Goal: Check status: Check status

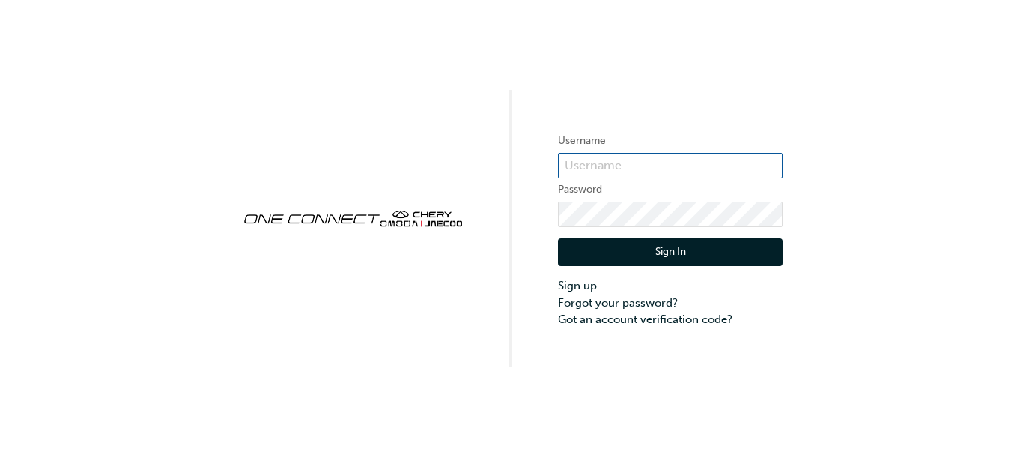
type input "cma064"
click at [613, 252] on button "Sign In" at bounding box center [670, 252] width 225 height 28
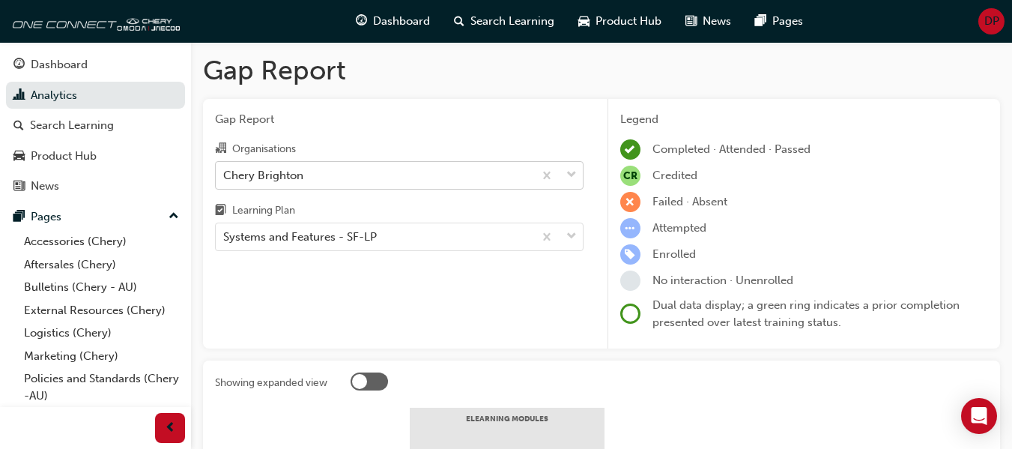
click at [283, 175] on div "Chery Brighton" at bounding box center [263, 174] width 80 height 17
click at [225, 175] on input "Organisations Chery Brighton" at bounding box center [223, 174] width 1 height 13
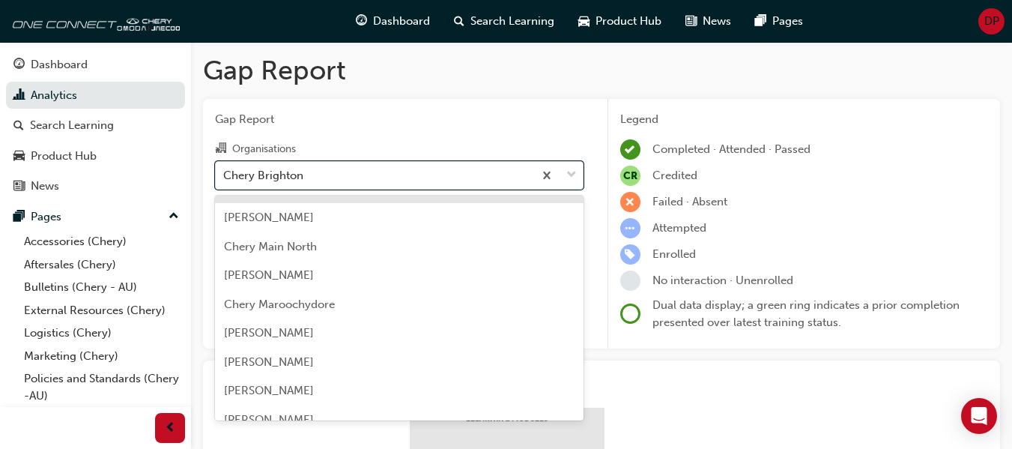
scroll to position [1483, 0]
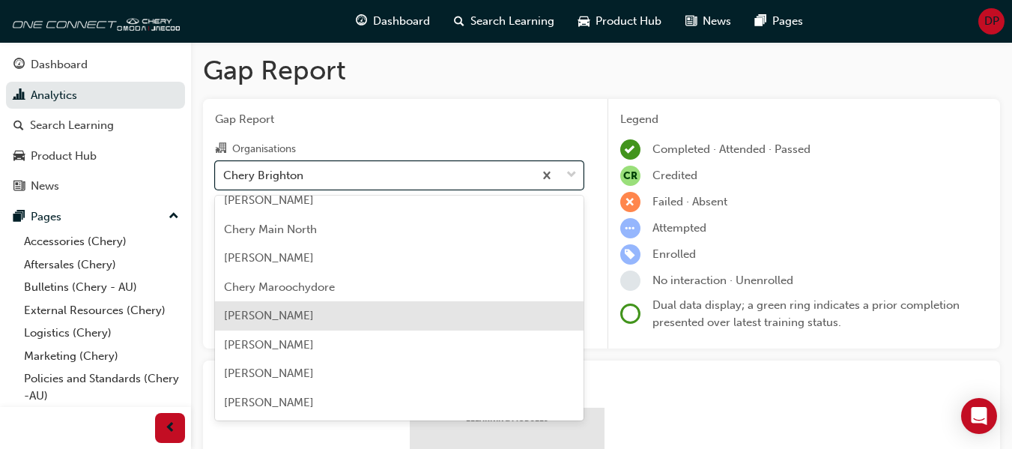
click at [333, 308] on div "[PERSON_NAME]" at bounding box center [399, 315] width 369 height 29
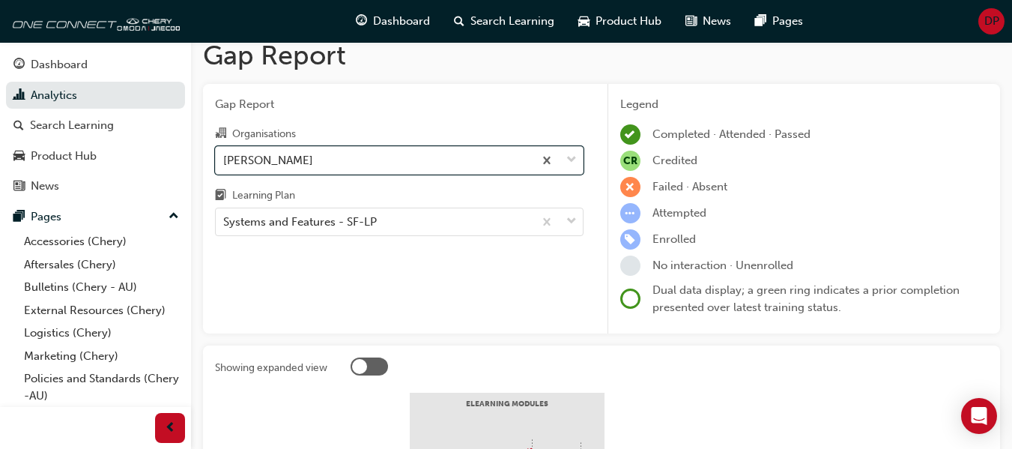
click at [326, 229] on div "Systems and Features - SF-LP" at bounding box center [300, 221] width 154 height 17
click at [225, 228] on input "Learning Plan Systems and Features - SF-LP" at bounding box center [223, 221] width 1 height 13
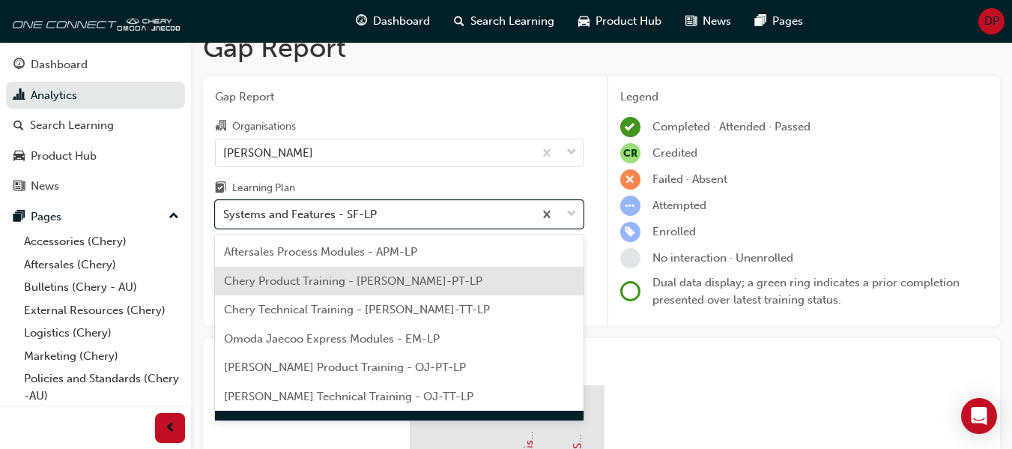
click at [377, 279] on span "Chery Product Training - [PERSON_NAME]-PT-LP" at bounding box center [353, 280] width 258 height 13
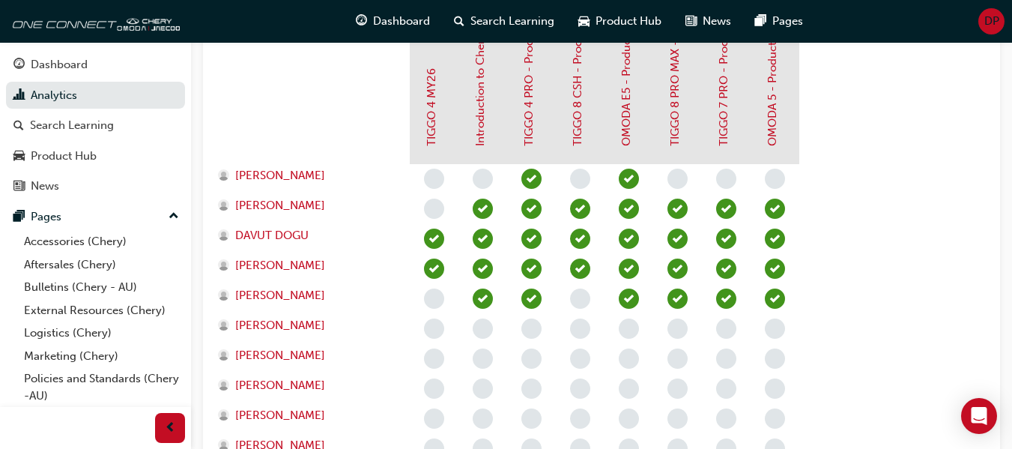
scroll to position [477, 0]
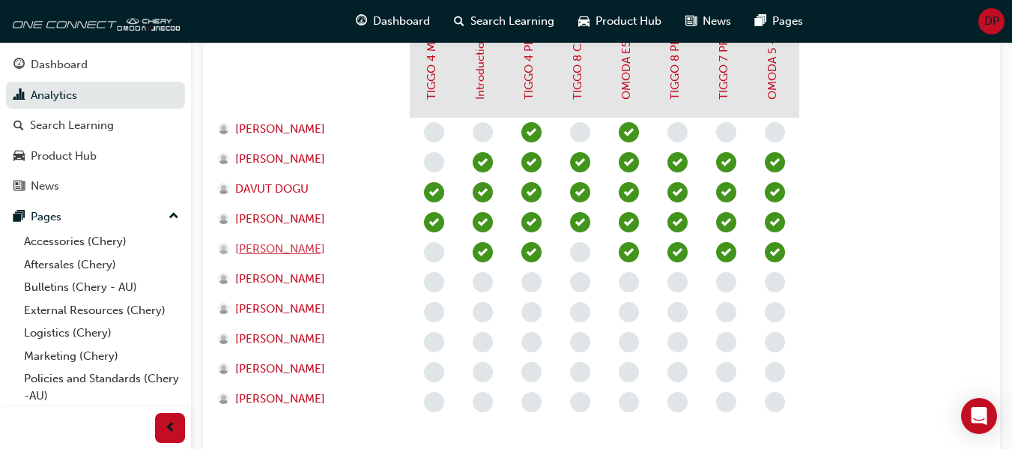
click at [294, 249] on span "JAVIER PESO" at bounding box center [280, 248] width 90 height 17
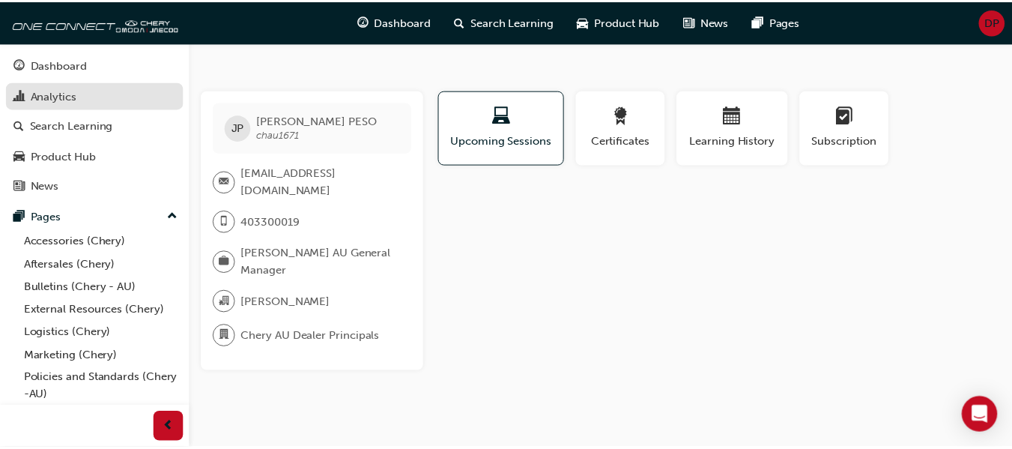
scroll to position [477, 0]
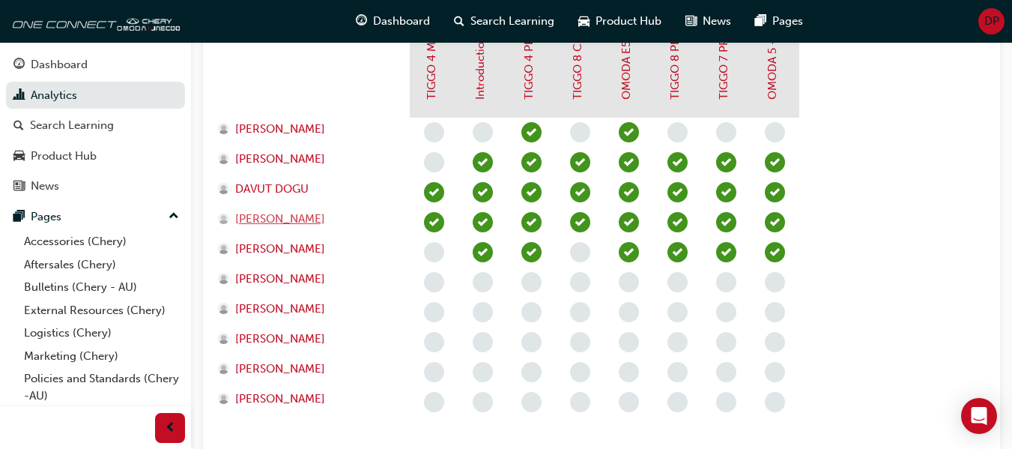
click at [292, 219] on span "Dustin Nguyen" at bounding box center [280, 218] width 90 height 17
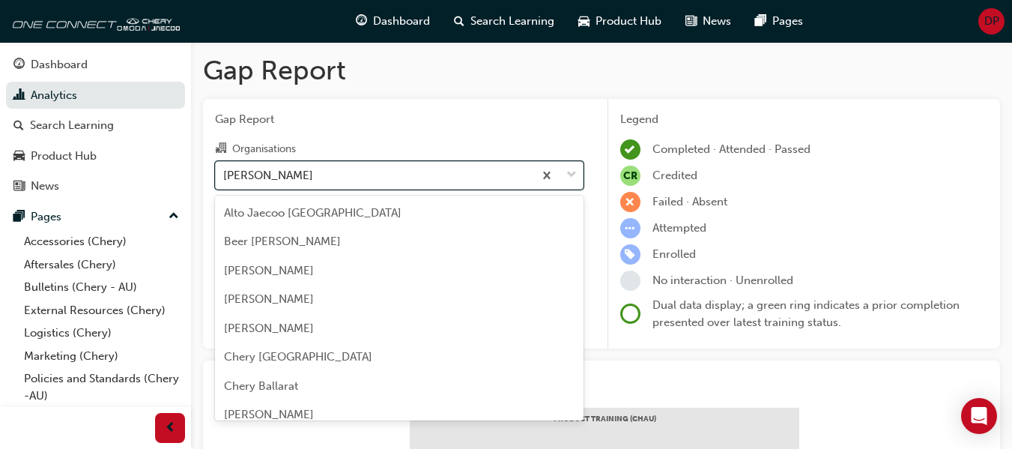
click at [320, 170] on div "Chery Melton" at bounding box center [375, 175] width 318 height 26
click at [225, 170] on input "Organisations option Chery Melton focused, 56 of 154. 154 results available. Us…" at bounding box center [223, 174] width 1 height 13
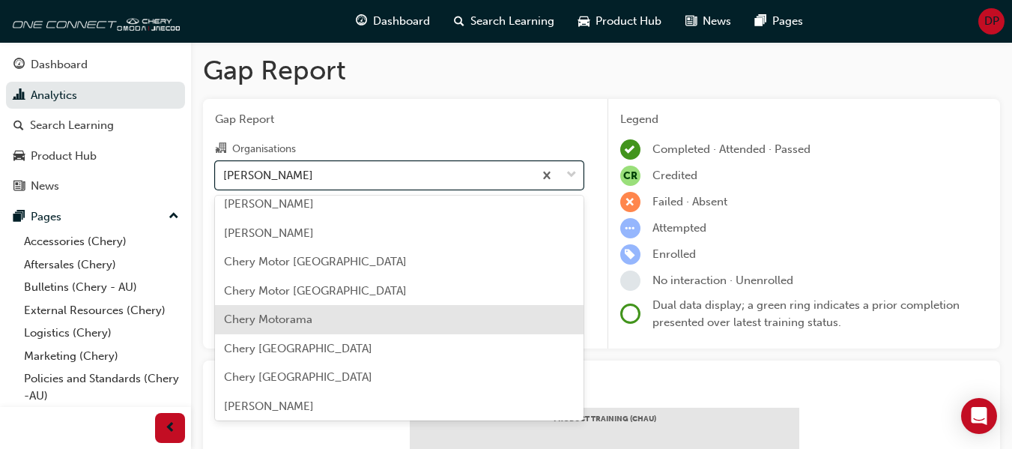
scroll to position [1628, 0]
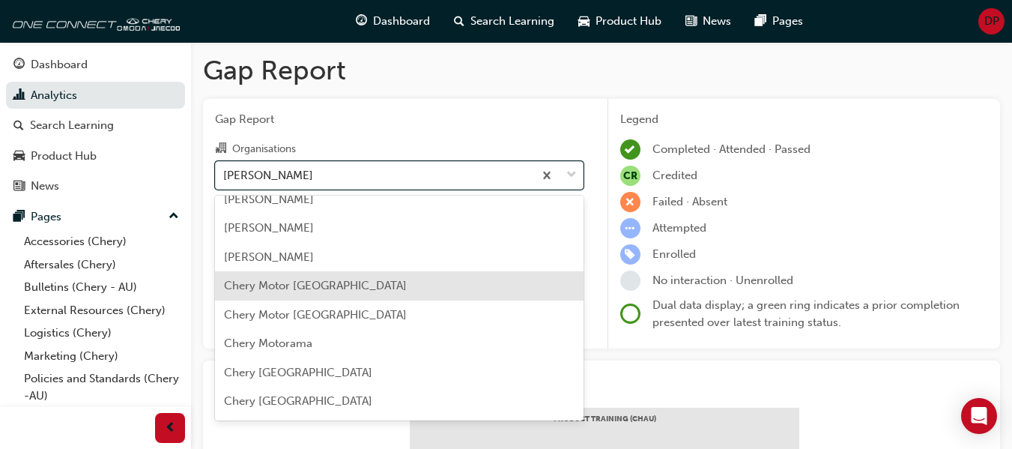
click at [354, 291] on div "Chery Motor Australia" at bounding box center [399, 285] width 369 height 29
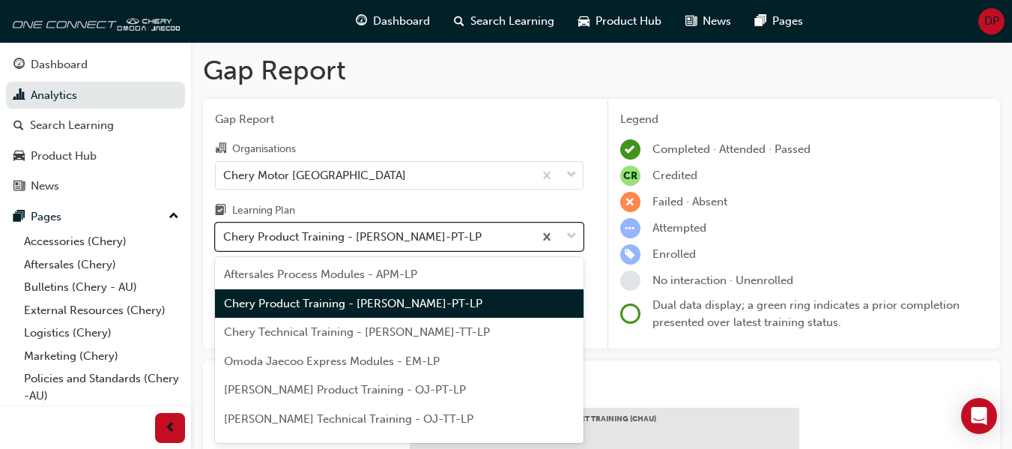
click at [351, 228] on div "Chery Product Training - CHAU-PT-LP" at bounding box center [352, 236] width 258 height 17
click at [225, 230] on input "Learning Plan option Chery Product Training - CHAU-PT-LP focused, 2 of 7. 7 res…" at bounding box center [223, 236] width 1 height 13
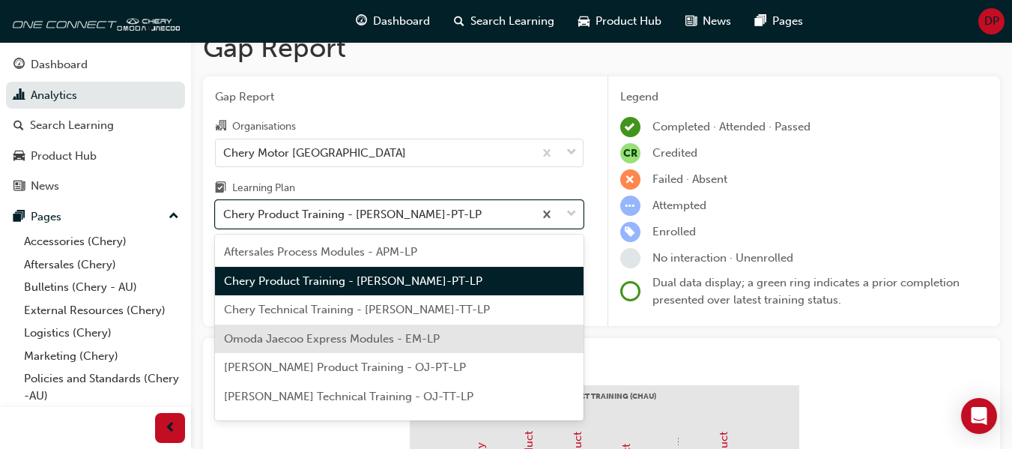
scroll to position [22, 0]
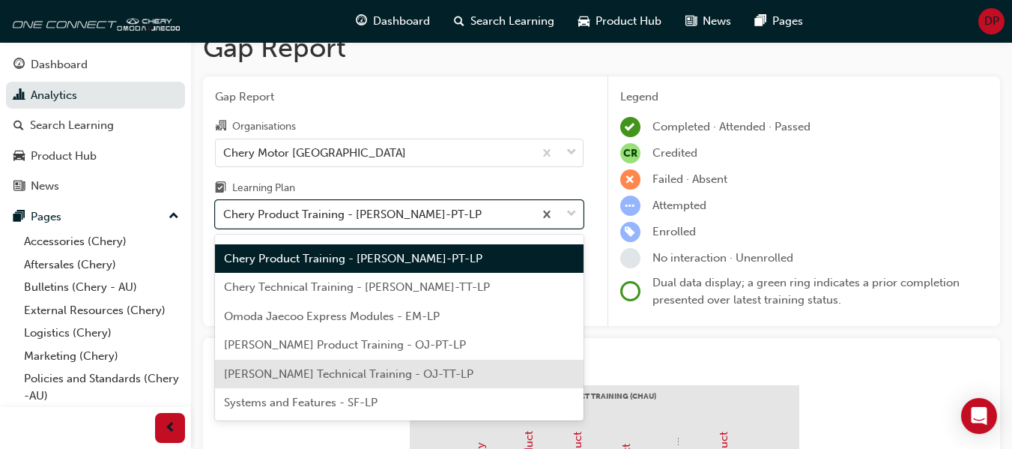
click at [376, 368] on span "Omoda Jaecoo Technical Training - OJ-TT-LP" at bounding box center [348, 373] width 249 height 13
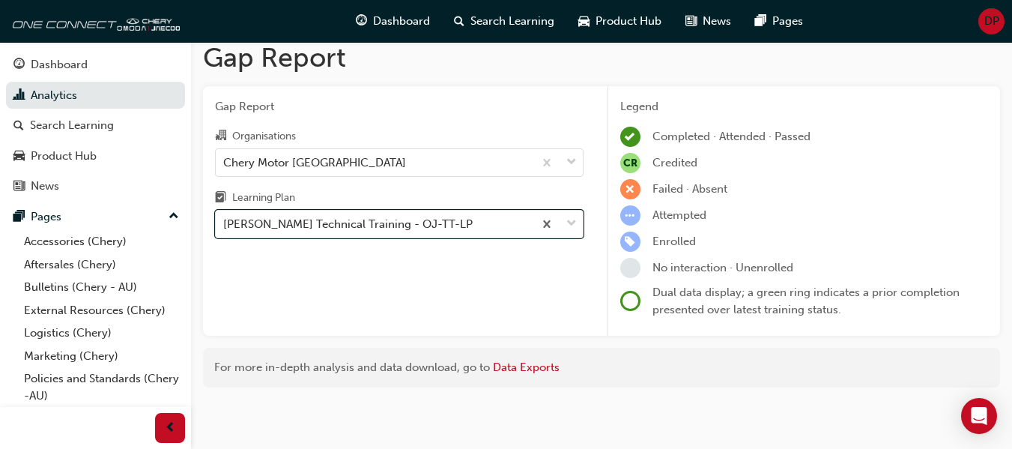
scroll to position [22, 0]
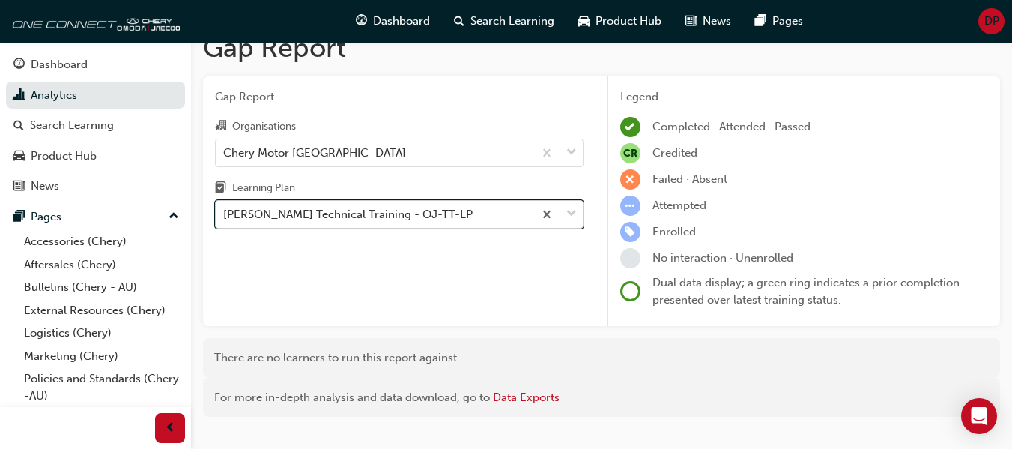
click at [399, 209] on div "Omoda Jaecoo Technical Training - OJ-TT-LP" at bounding box center [347, 214] width 249 height 17
click at [225, 209] on input "Learning Plan option Omoda Jaecoo Technical Training - OJ-TT-LP, selected. 0 re…" at bounding box center [223, 213] width 1 height 13
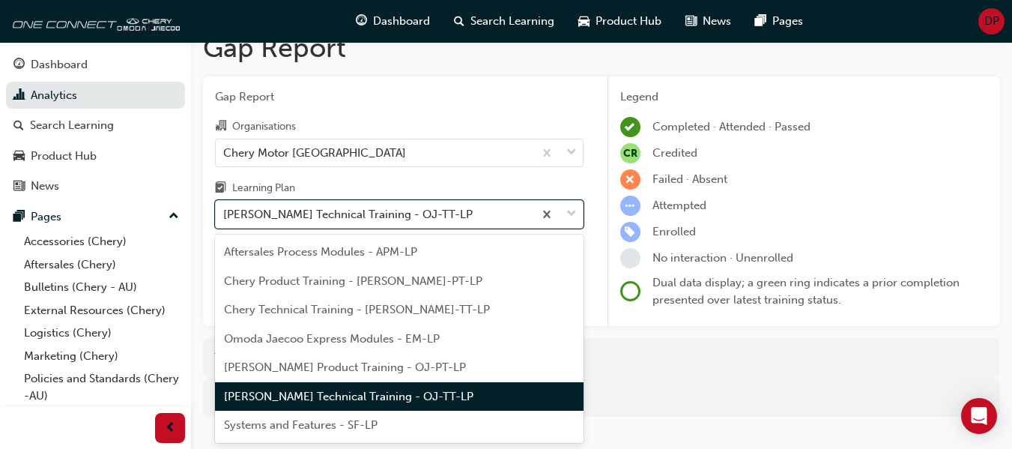
click at [352, 413] on div "Systems and Features - SF-LP" at bounding box center [399, 424] width 369 height 29
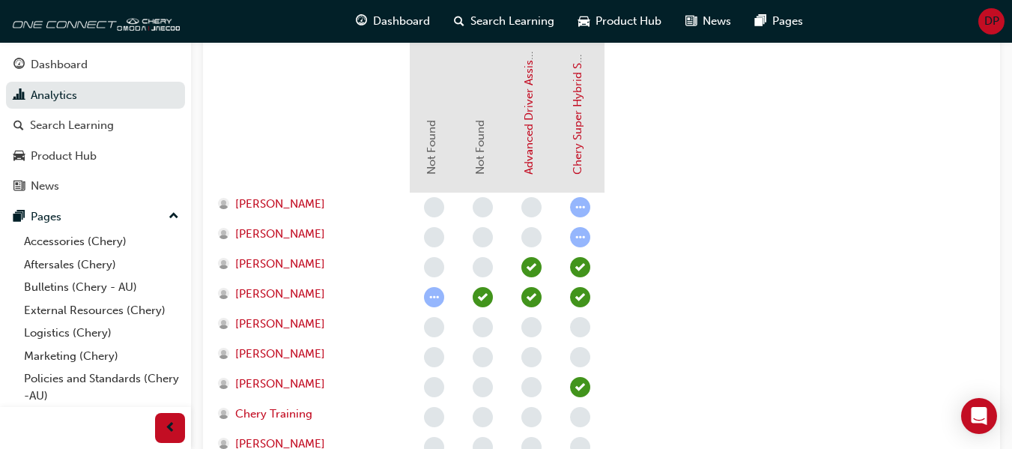
scroll to position [627, 0]
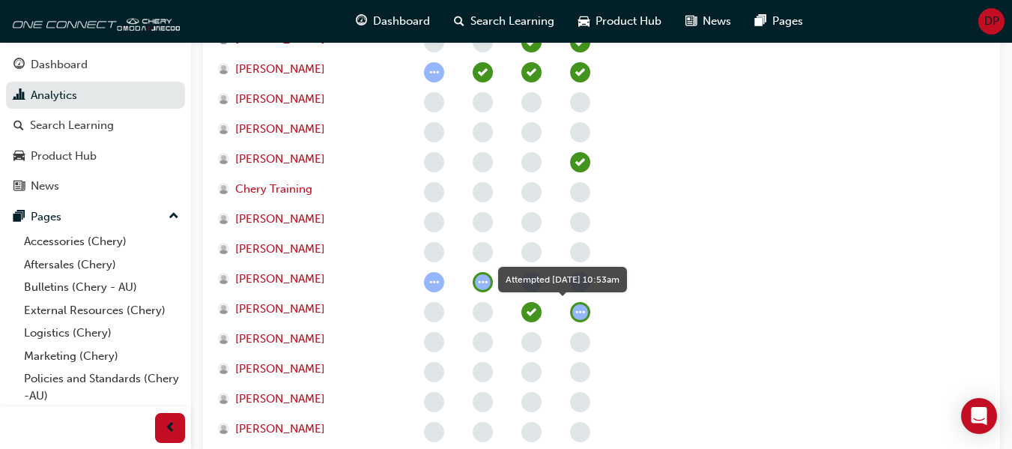
click at [583, 314] on span "learningRecordVerb_ATTEMPT-icon" at bounding box center [580, 312] width 20 height 20
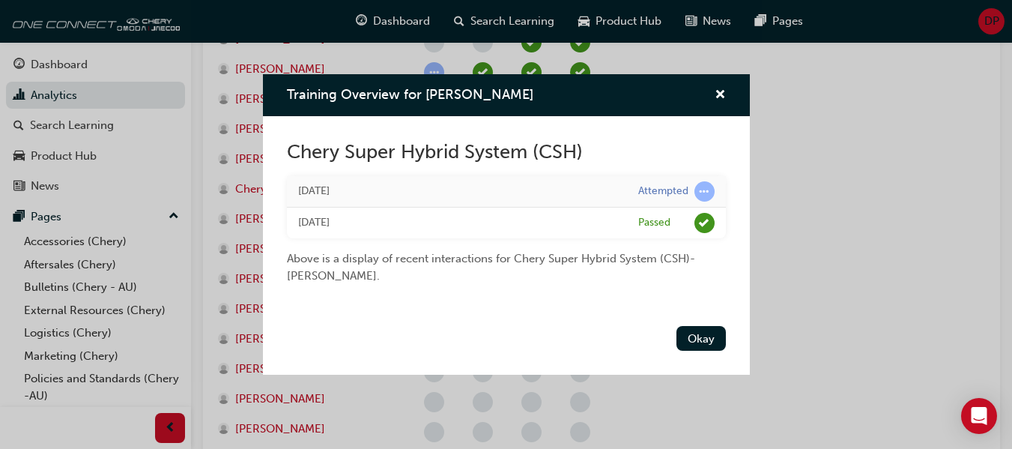
click at [723, 105] on div "Training Overview for David Perri" at bounding box center [506, 95] width 487 height 43
click at [699, 344] on button "Okay" at bounding box center [700, 338] width 49 height 25
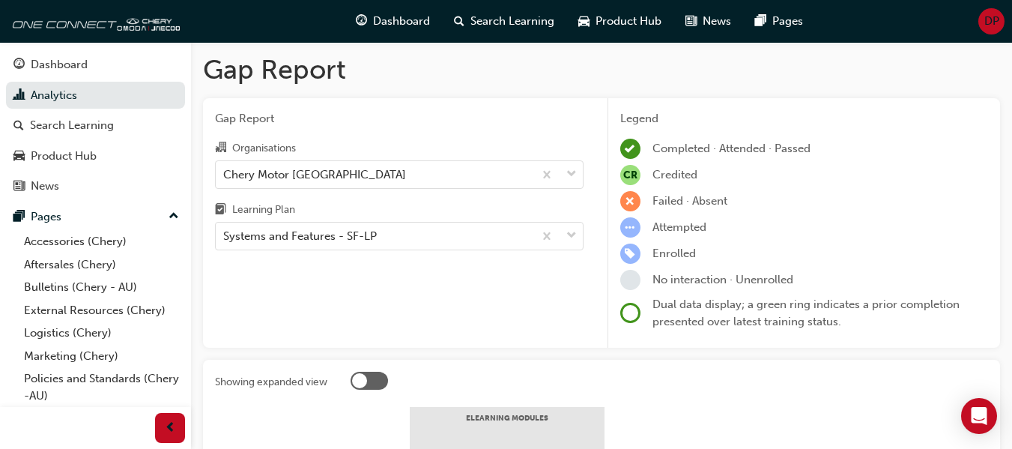
scroll to position [0, 0]
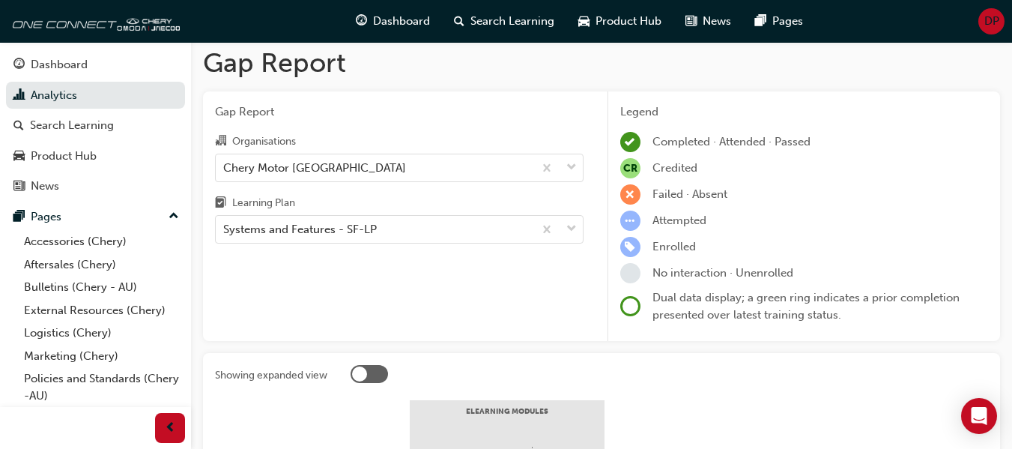
click at [372, 238] on div "Gap Report Organisations Chery Motor Australia Learning Plan Systems and Featur…" at bounding box center [399, 216] width 392 height 250
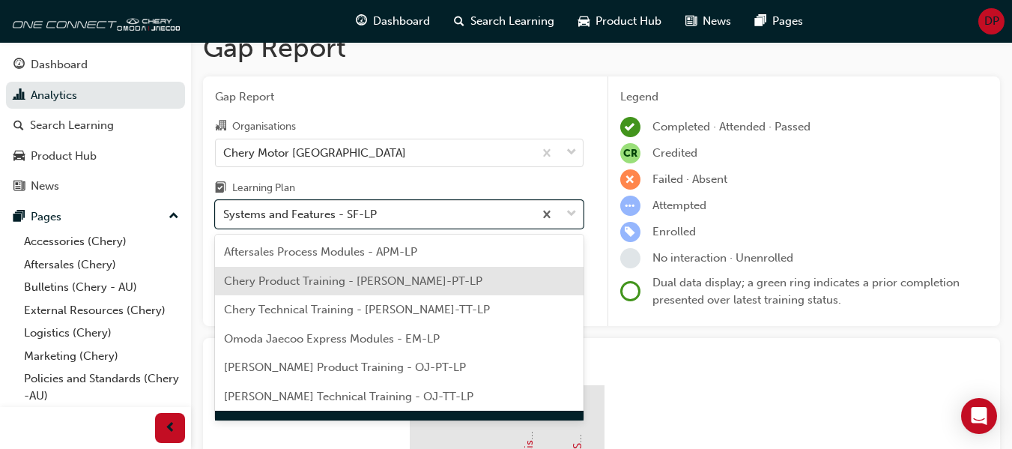
click at [387, 282] on span "Chery Product Training - CHAU-PT-LP" at bounding box center [353, 280] width 258 height 13
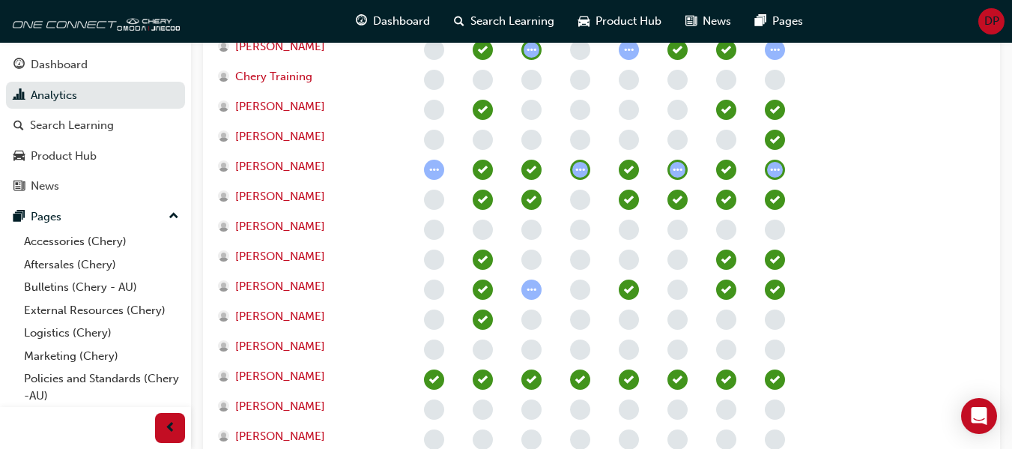
scroll to position [547, 0]
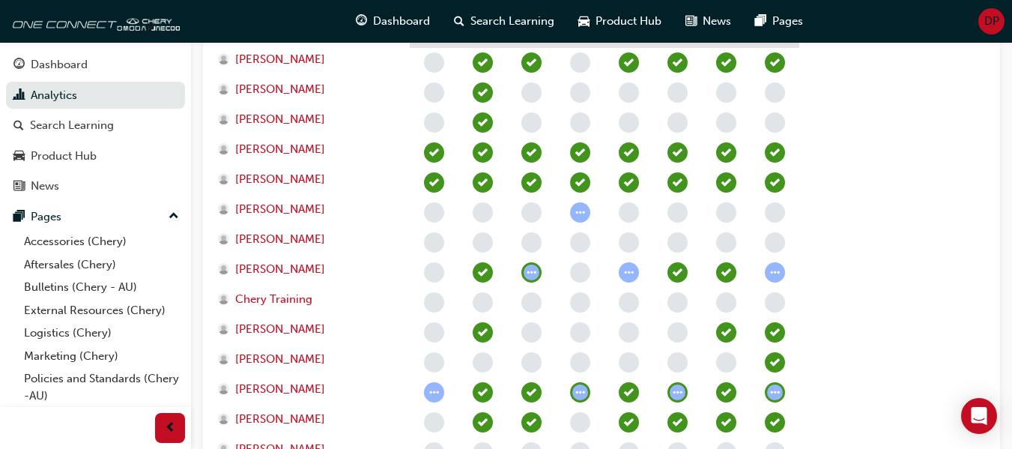
click at [439, 422] on span "learningRecordVerb_NONE-icon" at bounding box center [434, 422] width 20 height 20
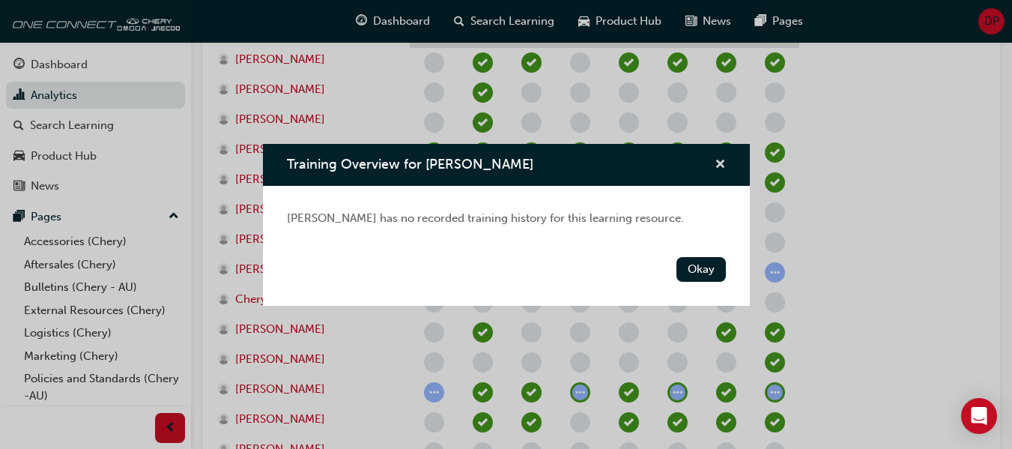
click at [718, 163] on span "cross-icon" at bounding box center [720, 165] width 11 height 13
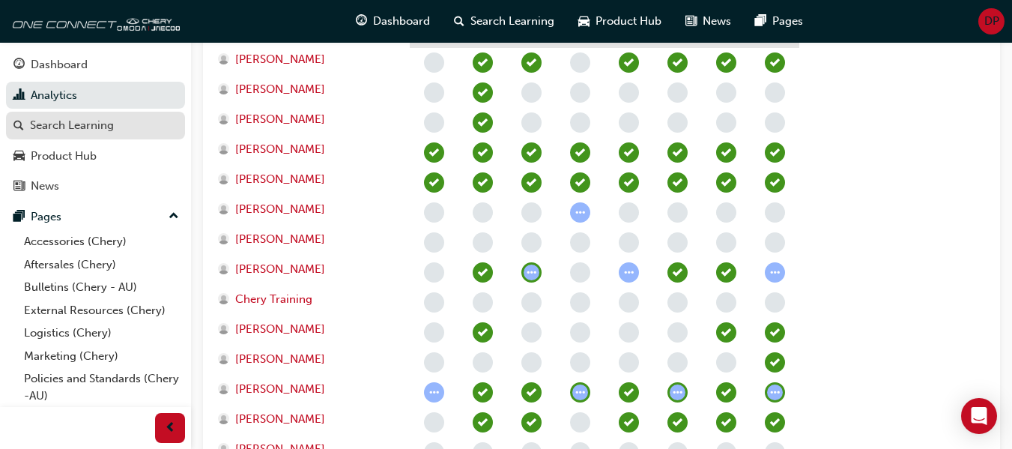
click at [88, 136] on link "Search Learning" at bounding box center [95, 126] width 179 height 28
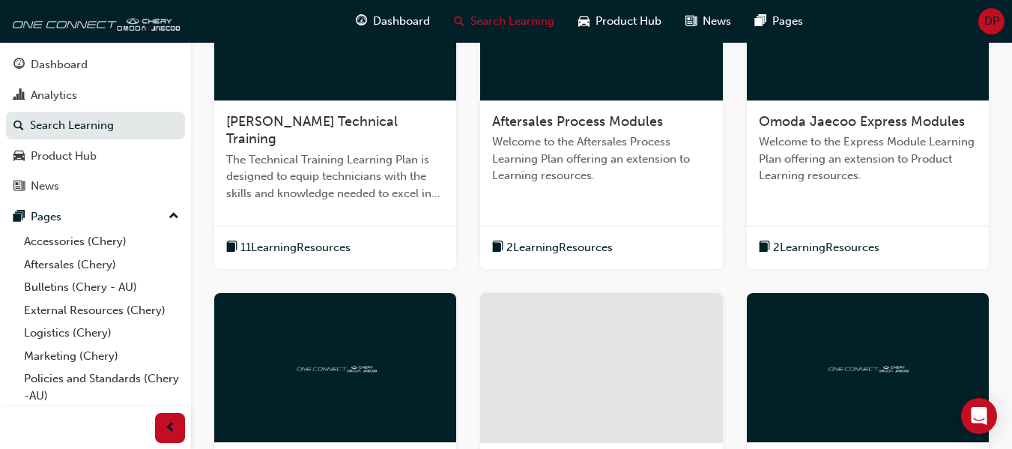
scroll to position [449, 0]
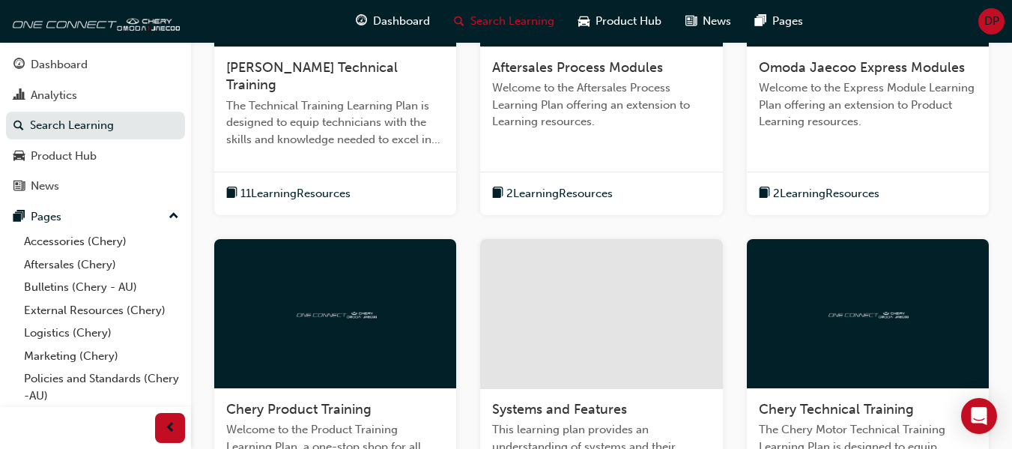
click at [88, 91] on div "Analytics" at bounding box center [95, 95] width 164 height 19
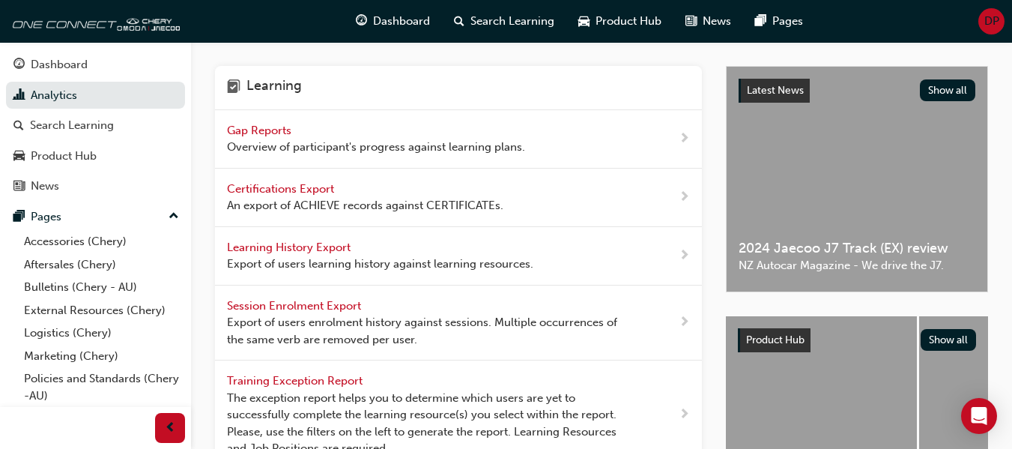
click at [347, 146] on span "Overview of participant's progress against learning plans." at bounding box center [376, 147] width 298 height 17
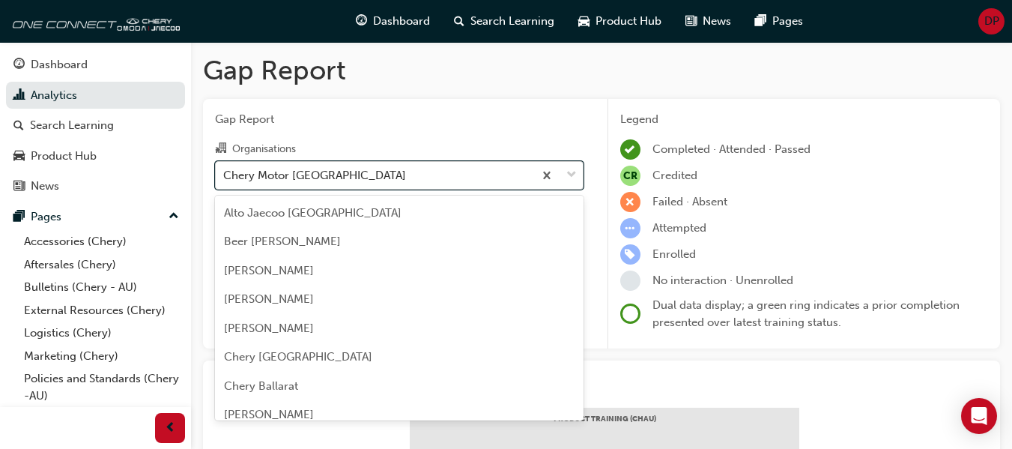
click at [361, 187] on div "Chery Motor Australia" at bounding box center [375, 175] width 318 height 26
click at [225, 181] on input "Organisations option Chery Motor Australia focused, 60 of 154. 154 results avai…" at bounding box center [223, 174] width 1 height 13
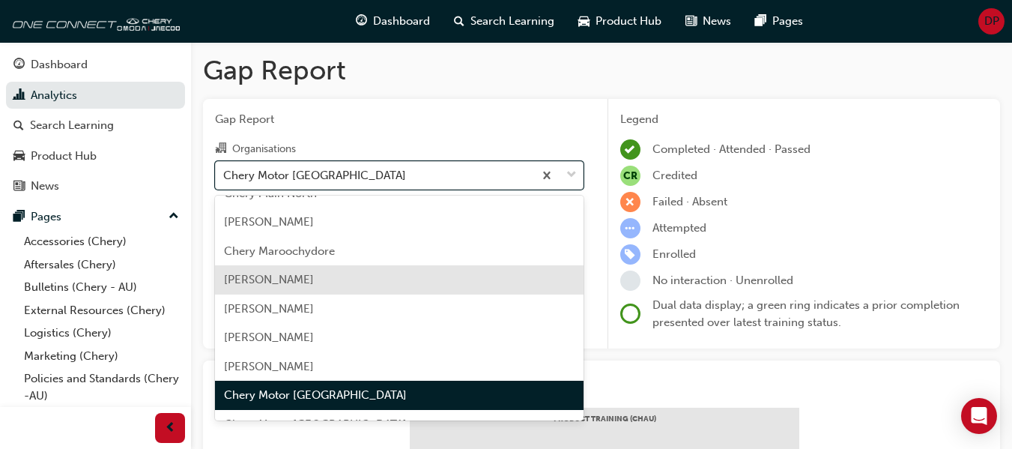
click at [340, 276] on div "Chery Melton" at bounding box center [399, 279] width 369 height 29
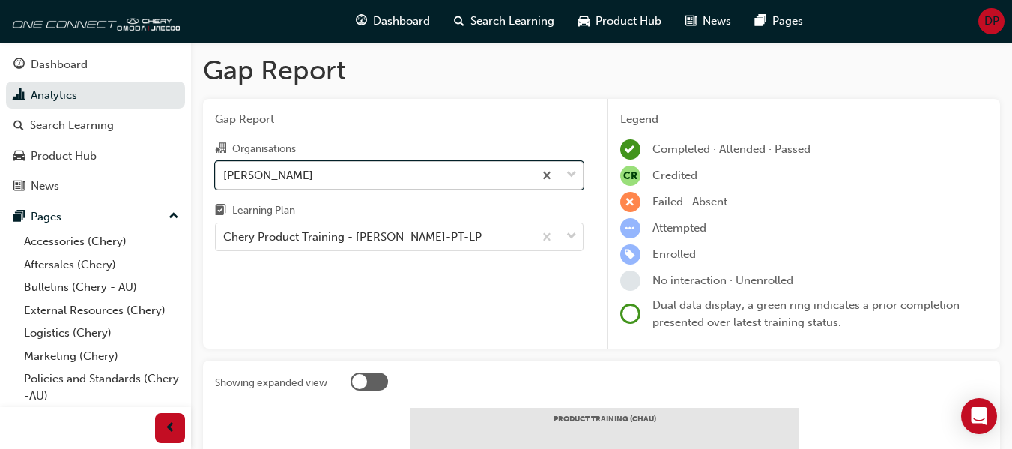
click at [345, 184] on div "Chery Melton" at bounding box center [375, 175] width 318 height 26
click at [225, 181] on input "Organisations option Chery Melton, selected. 0 results available. Select is foc…" at bounding box center [223, 174] width 1 height 13
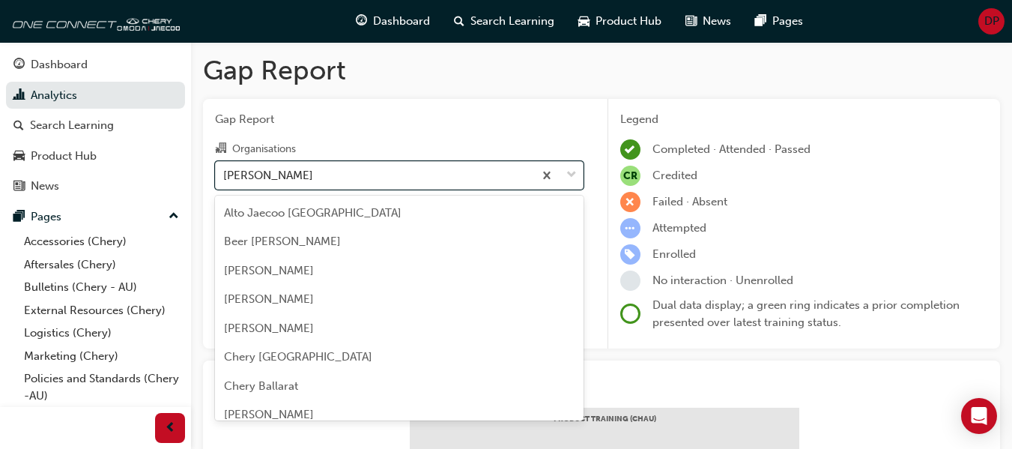
scroll to position [1404, 0]
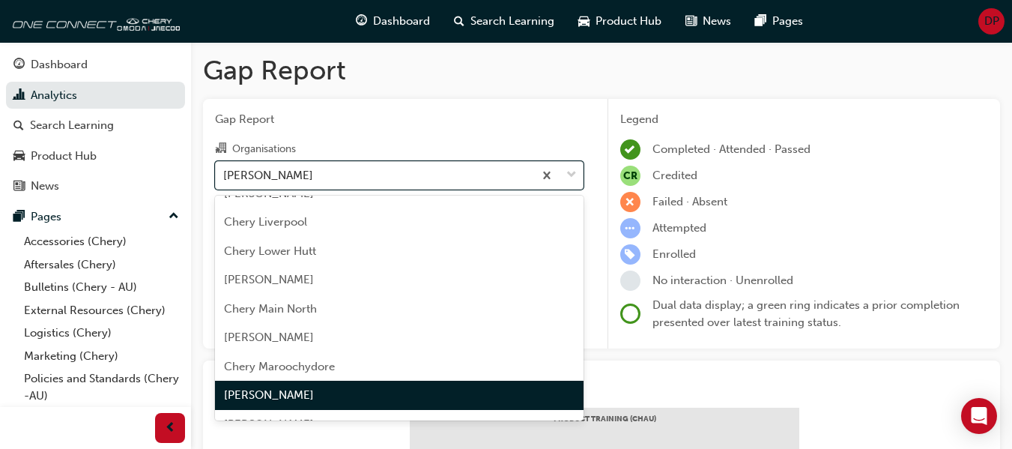
click at [330, 393] on div "Chery Melton" at bounding box center [399, 395] width 369 height 29
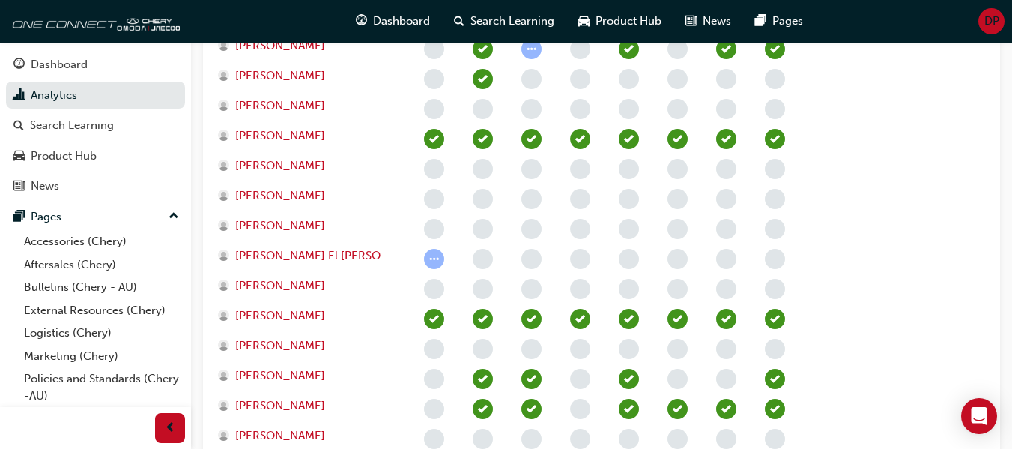
scroll to position [974, 0]
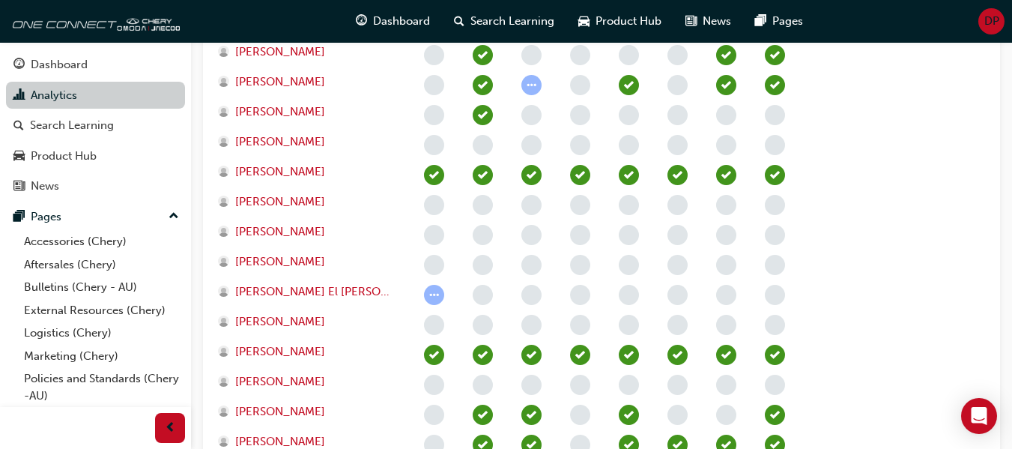
click at [106, 100] on link "Analytics" at bounding box center [95, 96] width 179 height 28
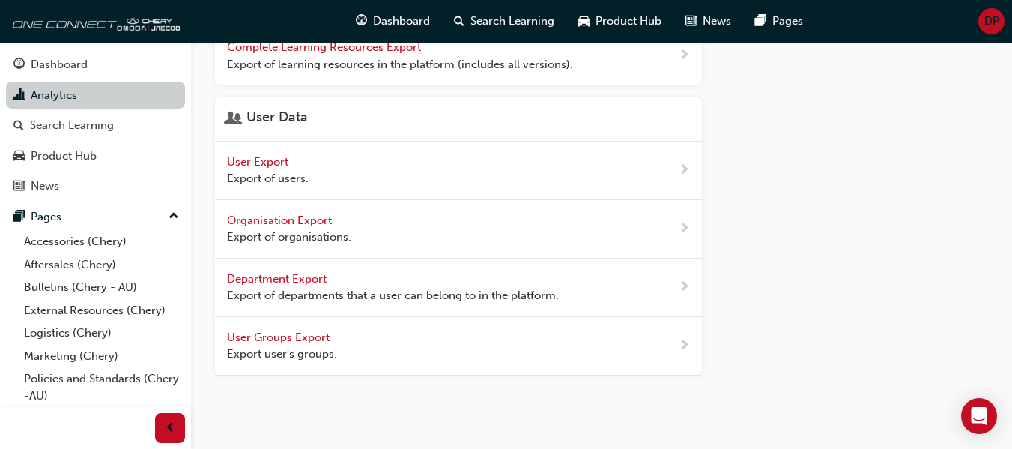
scroll to position [766, 0]
click at [122, 100] on link "Analytics" at bounding box center [95, 96] width 179 height 28
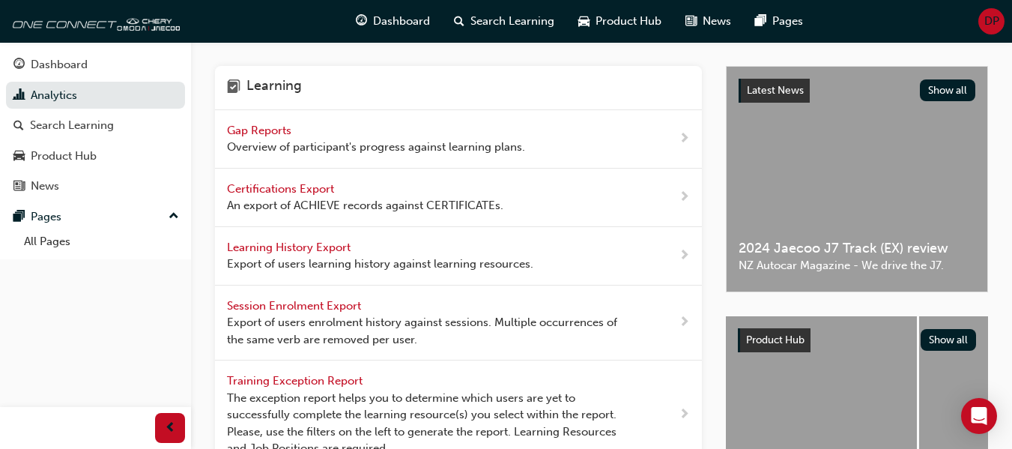
click at [279, 127] on span "Gap Reports" at bounding box center [260, 130] width 67 height 13
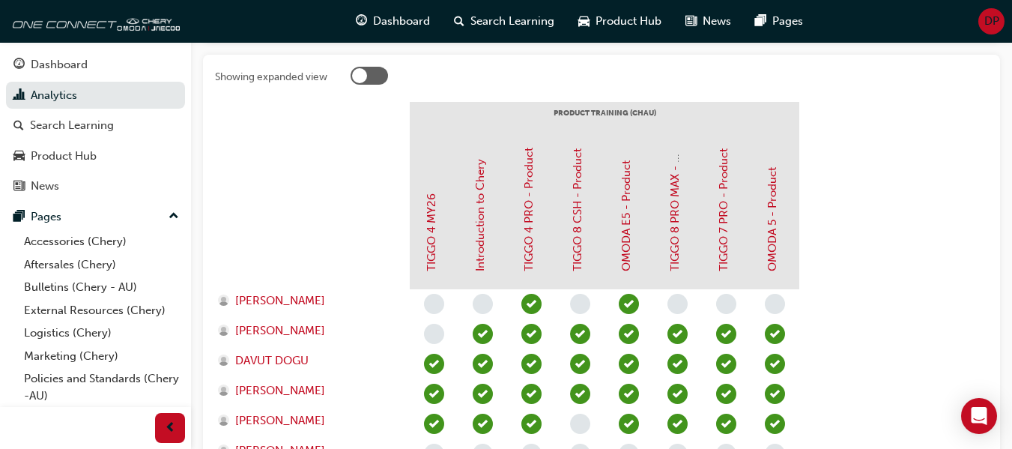
scroll to position [449, 0]
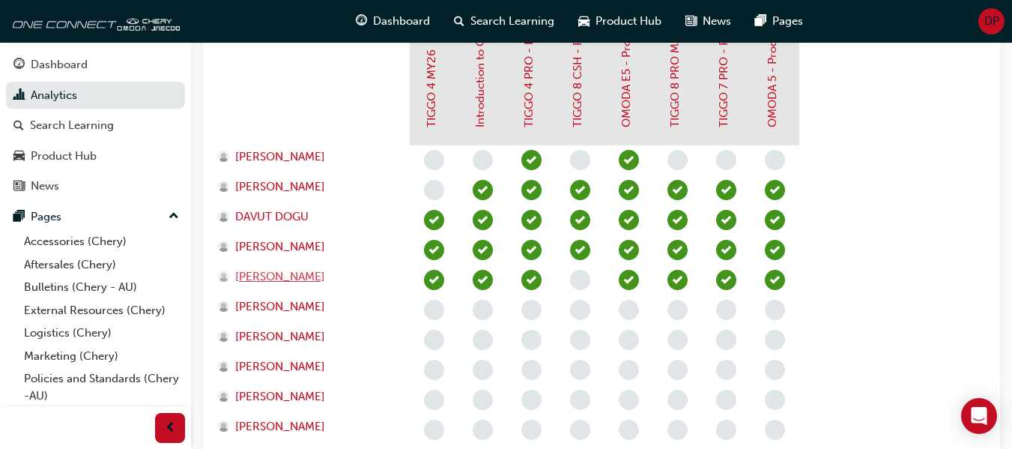
click at [284, 270] on span "[PERSON_NAME]" at bounding box center [280, 276] width 90 height 17
